Goal: Task Accomplishment & Management: Manage account settings

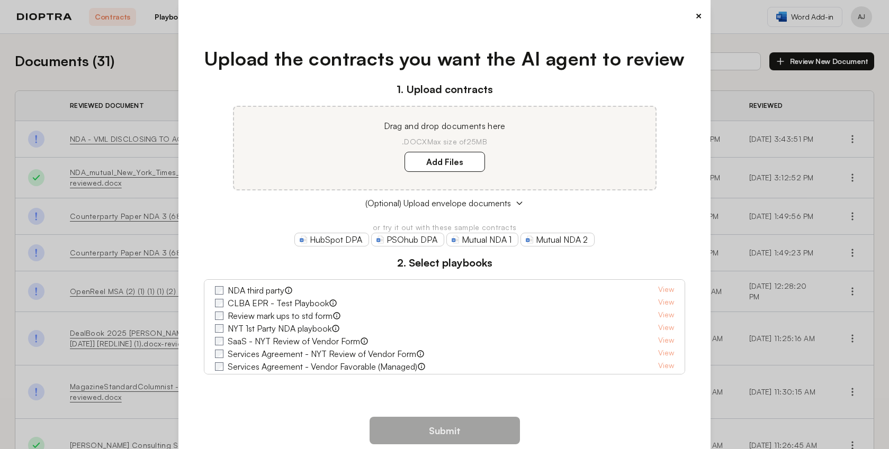
click at [695, 16] on button "×" at bounding box center [698, 15] width 7 height 15
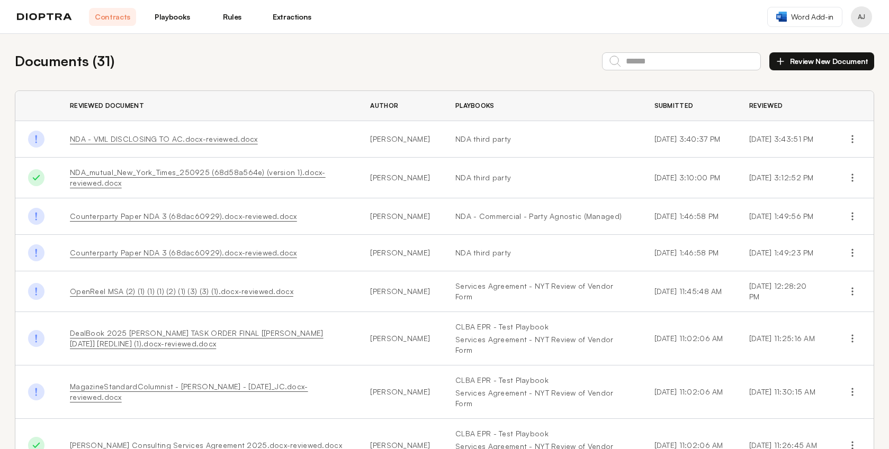
click at [863, 16] on button "Profile menu" at bounding box center [861, 16] width 21 height 21
click at [860, 16] on button "Profile menu" at bounding box center [861, 16] width 21 height 21
click at [811, 40] on button "Profile" at bounding box center [821, 43] width 101 height 19
